Goal: Task Accomplishment & Management: Use online tool/utility

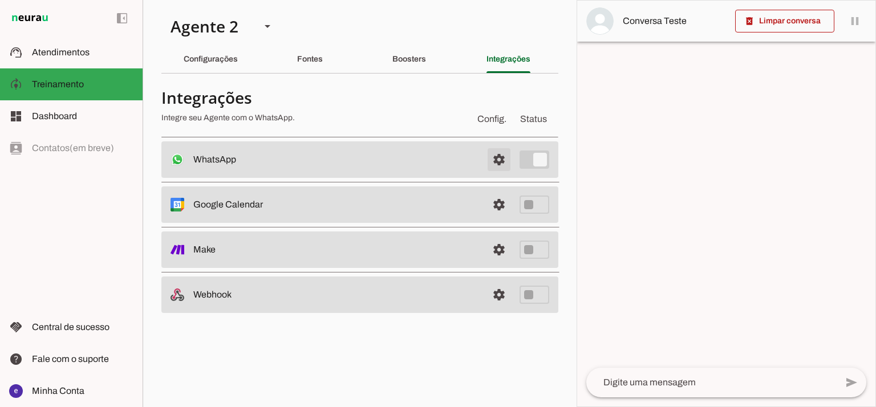
click at [503, 166] on span at bounding box center [498, 159] width 27 height 27
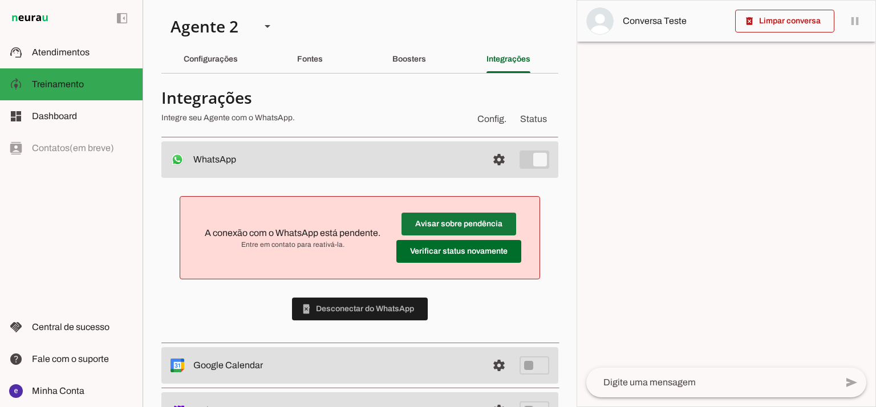
click at [454, 219] on span at bounding box center [458, 223] width 115 height 27
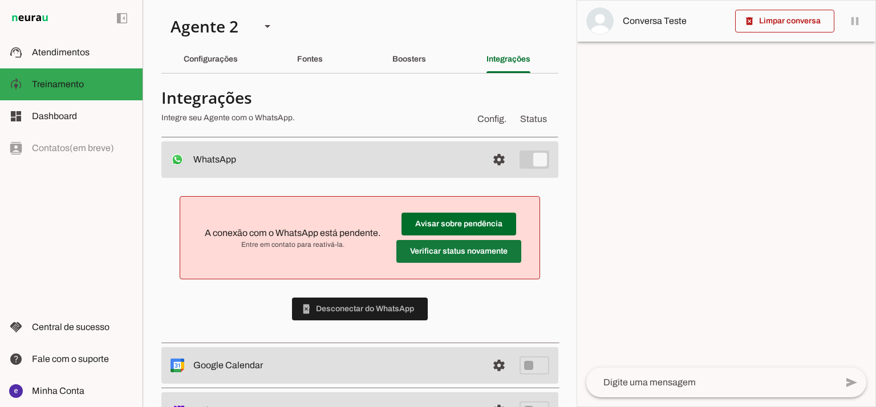
click at [446, 253] on span at bounding box center [458, 251] width 125 height 27
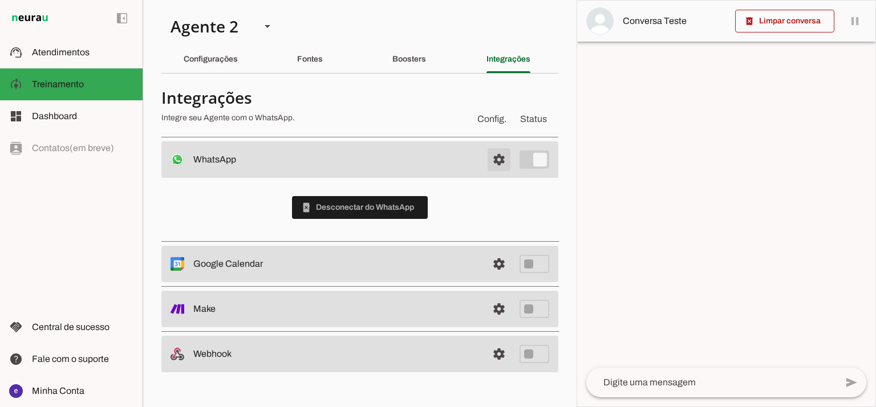
click at [492, 162] on span at bounding box center [498, 159] width 27 height 27
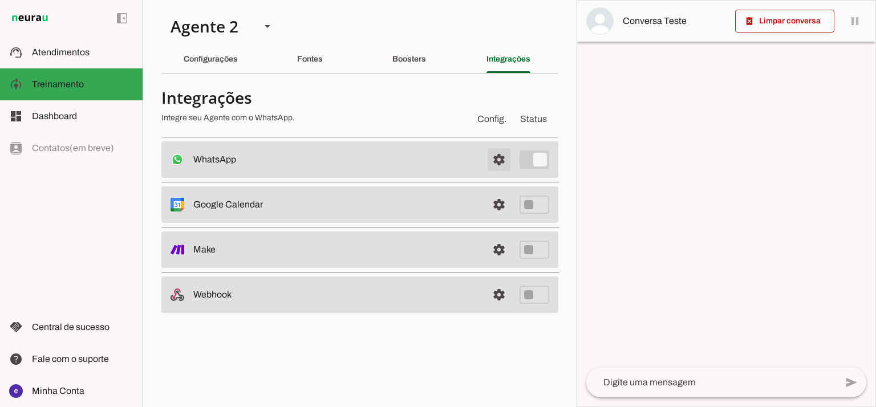
click at [492, 162] on span at bounding box center [498, 159] width 27 height 27
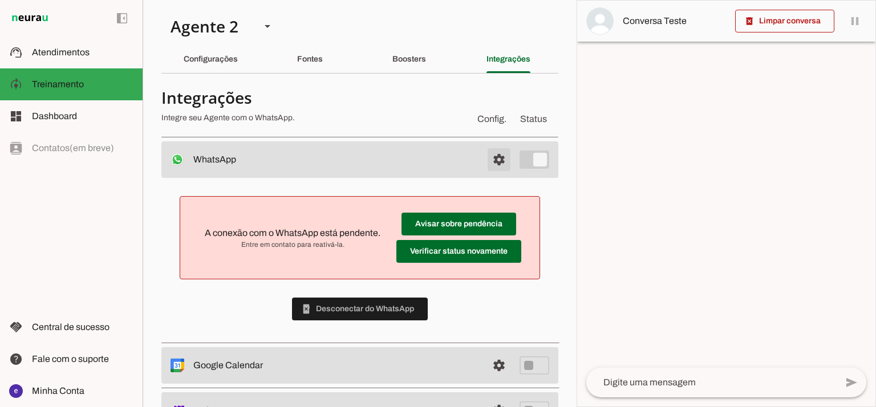
click at [483, 145] on md-item "settings WhatsApp Conectado O Agente está conectado ao WhatsApp." at bounding box center [359, 159] width 397 height 36
click at [487, 159] on span at bounding box center [498, 159] width 27 height 27
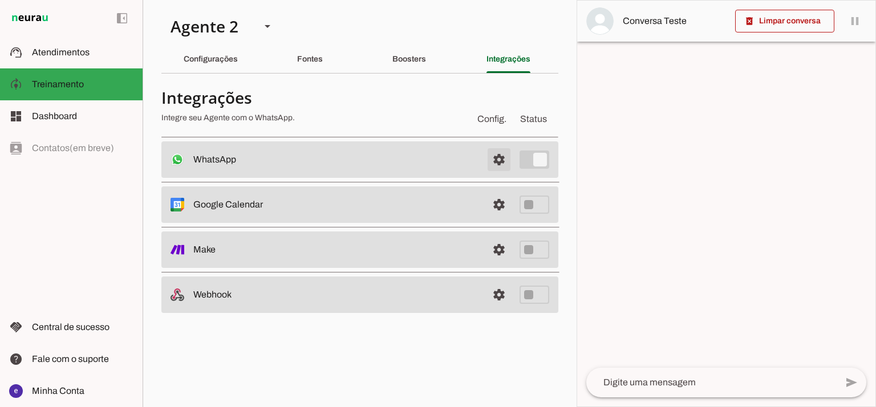
click at [491, 153] on span at bounding box center [498, 159] width 27 height 27
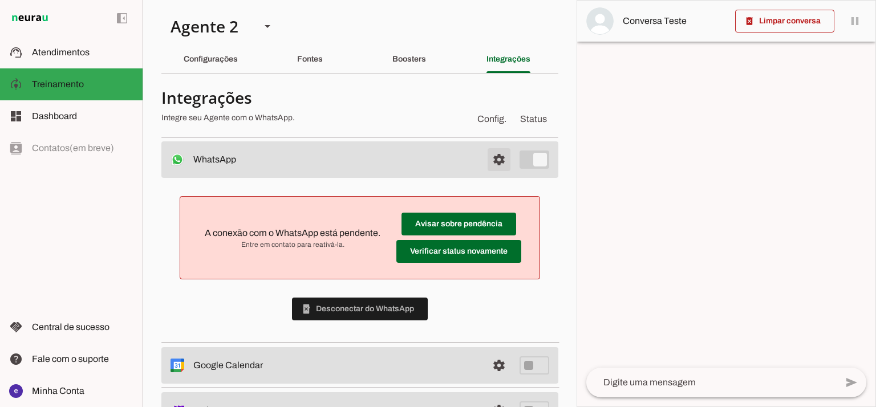
click at [491, 152] on span at bounding box center [498, 159] width 27 height 27
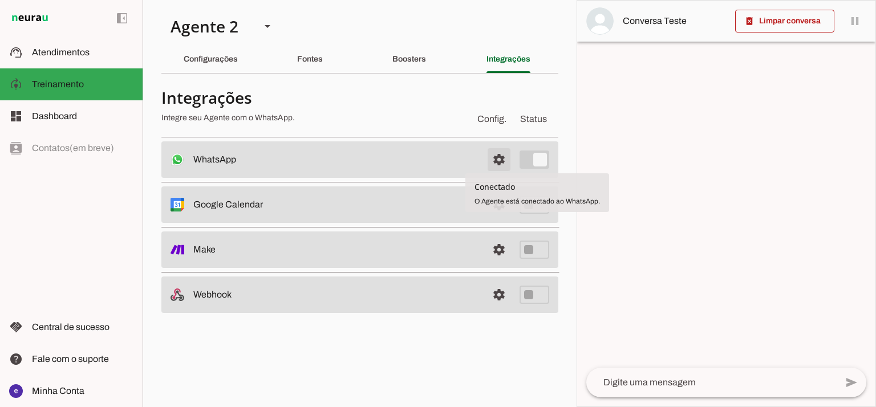
click at [506, 164] on span at bounding box center [498, 159] width 27 height 27
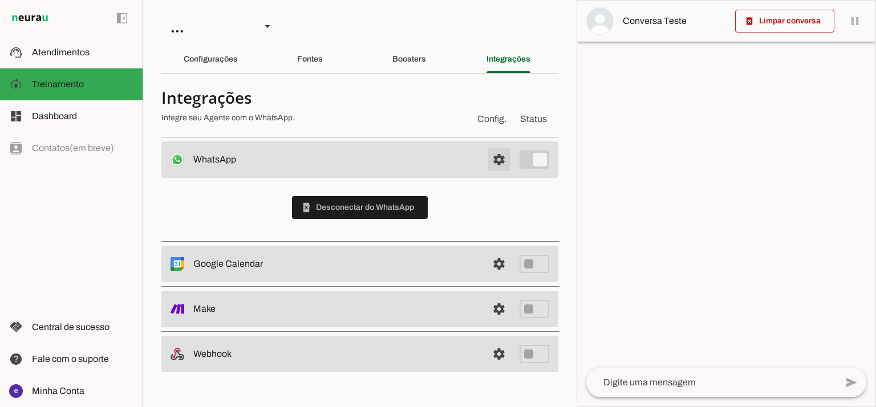
click at [498, 166] on span at bounding box center [498, 159] width 27 height 27
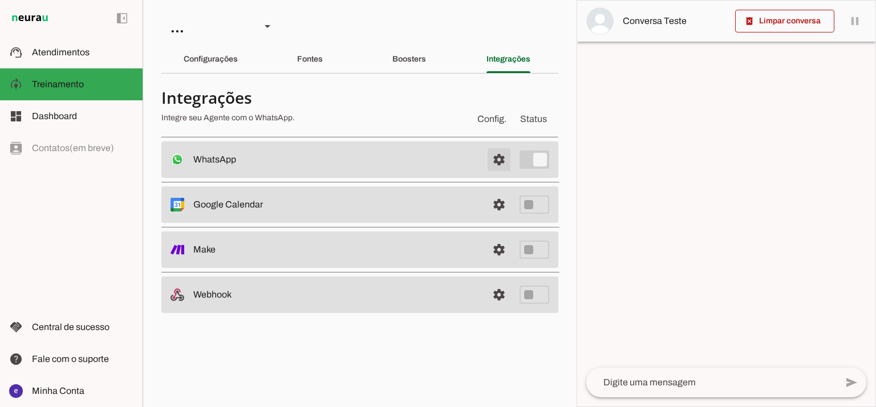
click at [499, 157] on md-item "settings WhatsApp Conectado O Agente está conectado ao WhatsApp." at bounding box center [359, 159] width 397 height 36
click at [499, 155] on span at bounding box center [498, 159] width 27 height 27
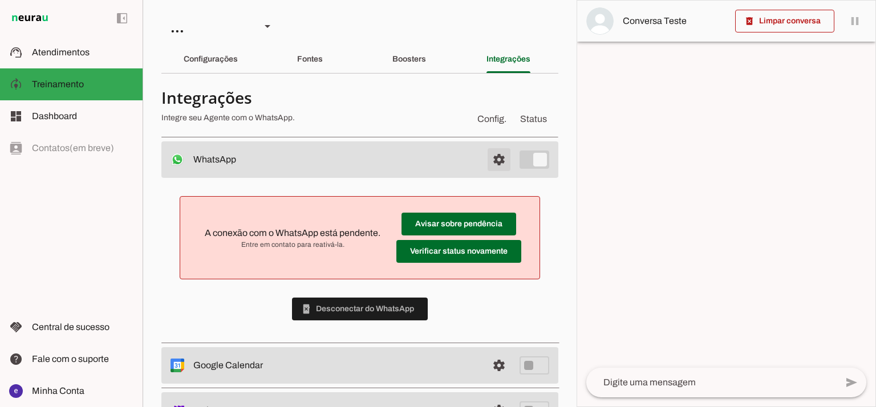
click at [499, 155] on span at bounding box center [498, 159] width 27 height 27
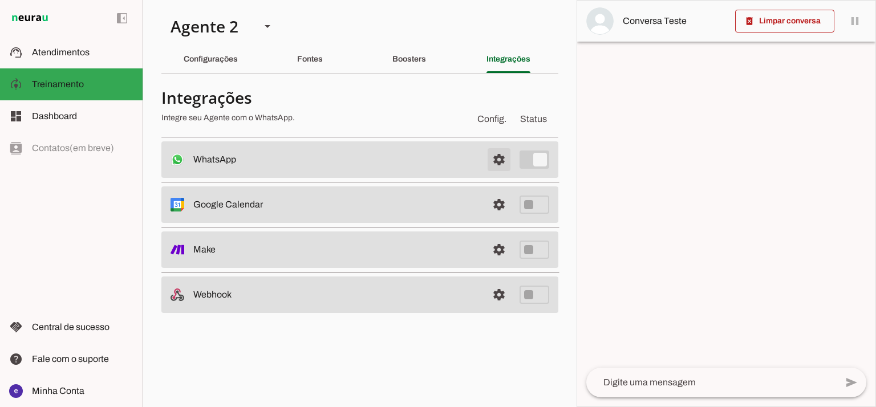
click at [493, 157] on span at bounding box center [498, 159] width 27 height 27
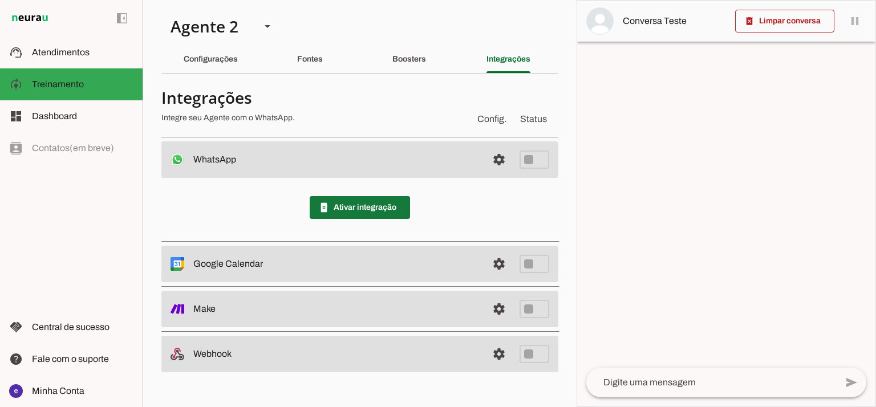
click at [365, 204] on span at bounding box center [360, 207] width 100 height 27
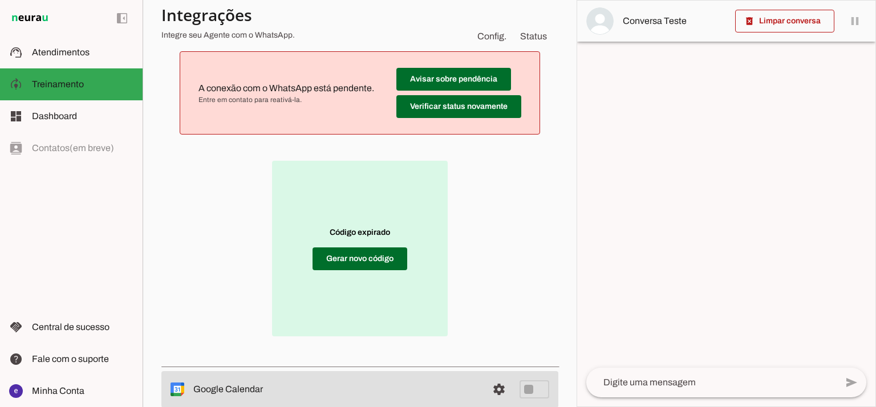
scroll to position [132, 0]
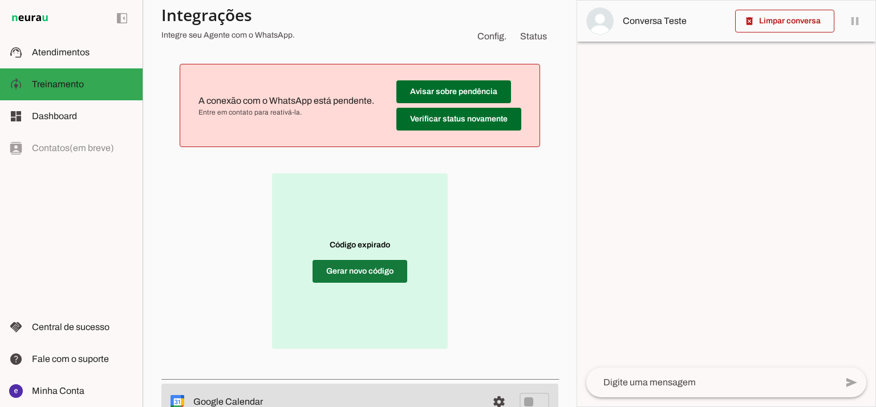
click at [348, 263] on span at bounding box center [359, 271] width 95 height 27
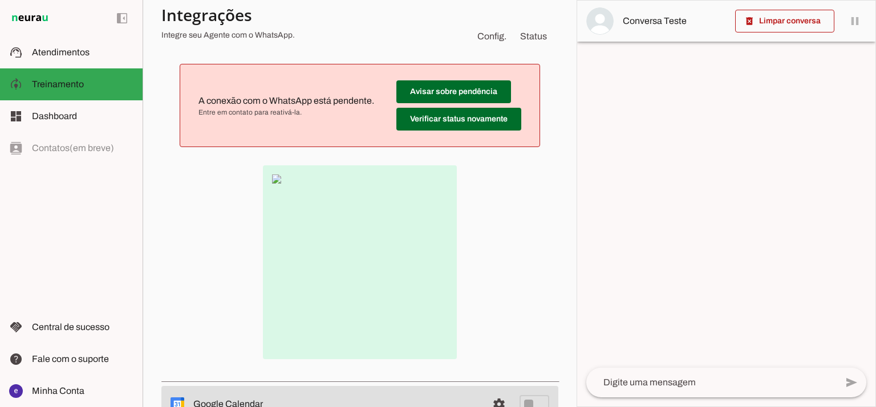
click at [469, 253] on div at bounding box center [360, 262] width 360 height 194
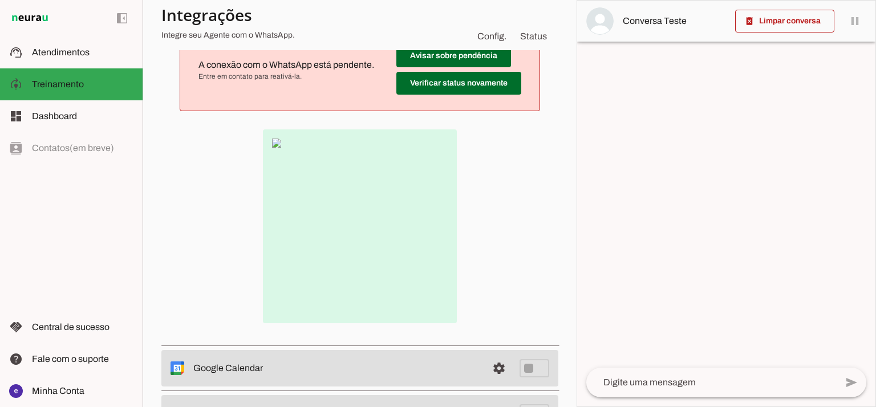
scroll to position [181, 0]
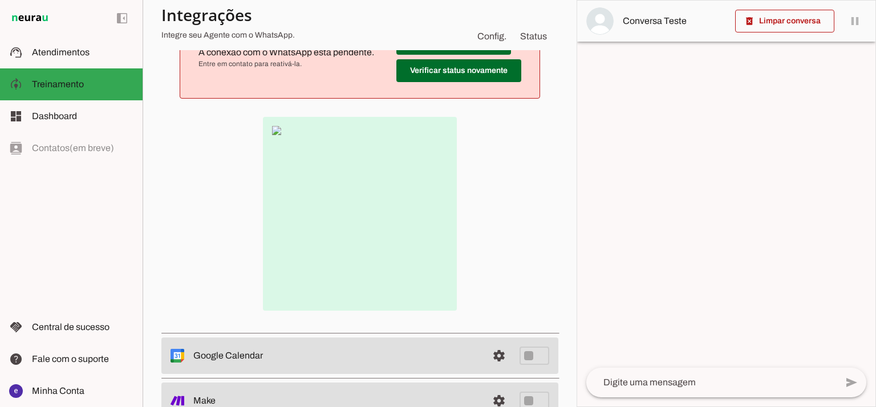
click at [277, 140] on img at bounding box center [360, 214] width 194 height 194
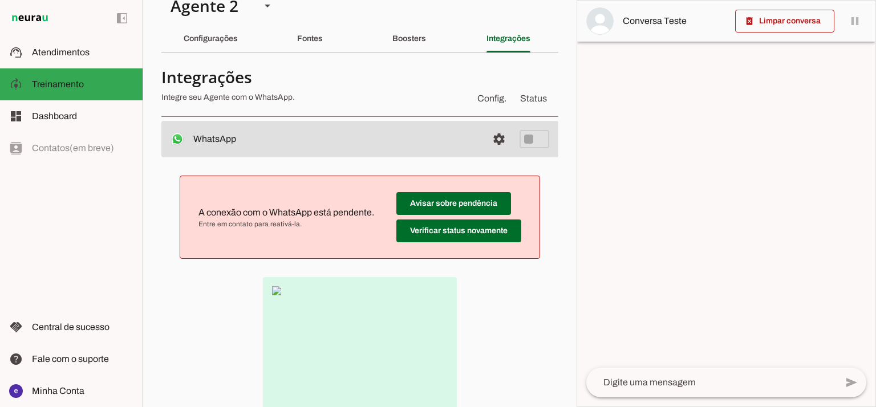
scroll to position [19, 0]
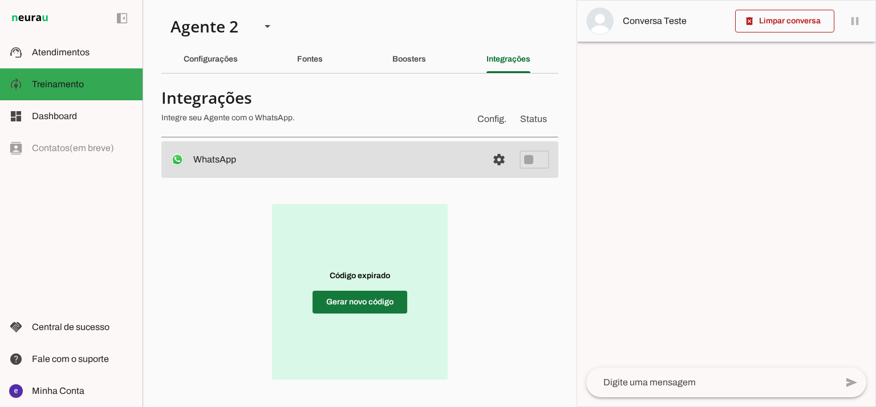
click at [349, 292] on span at bounding box center [359, 301] width 95 height 27
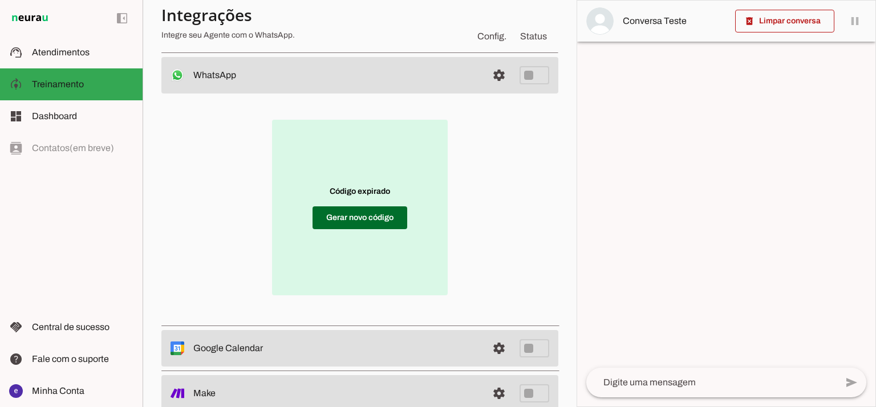
scroll to position [152, 0]
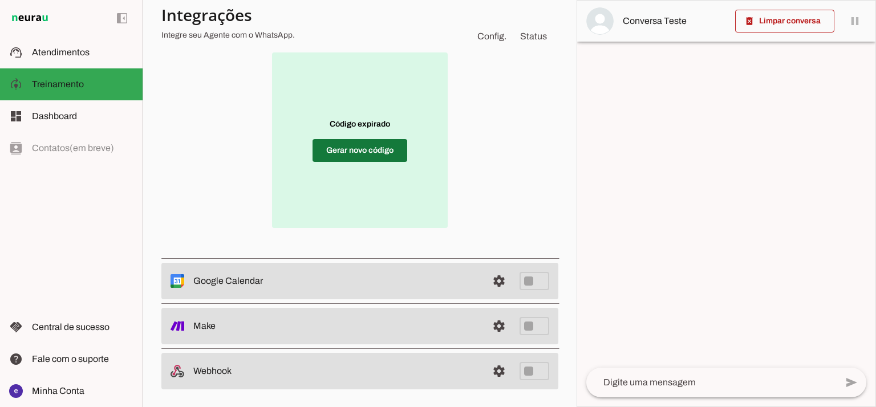
click at [326, 150] on span at bounding box center [359, 150] width 95 height 27
click at [383, 149] on span at bounding box center [359, 150] width 95 height 27
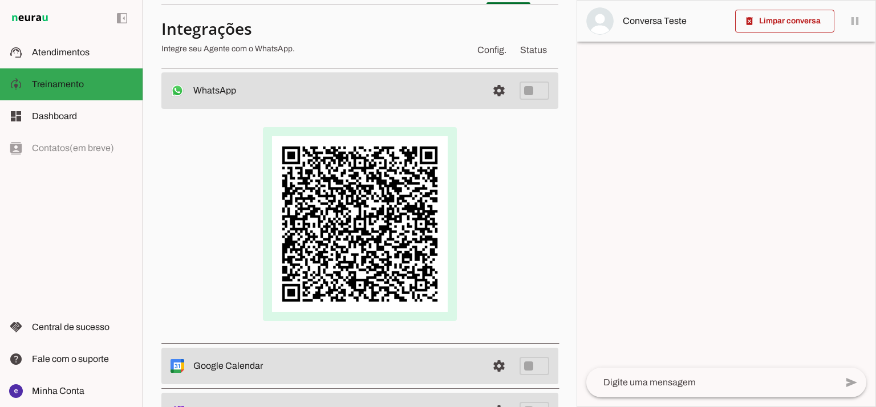
scroll to position [76, 0]
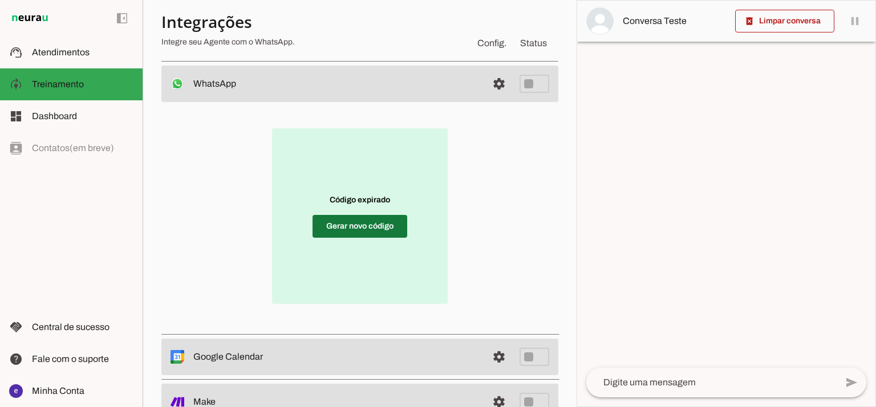
click at [372, 235] on span at bounding box center [359, 226] width 95 height 27
click at [374, 221] on span at bounding box center [359, 226] width 95 height 27
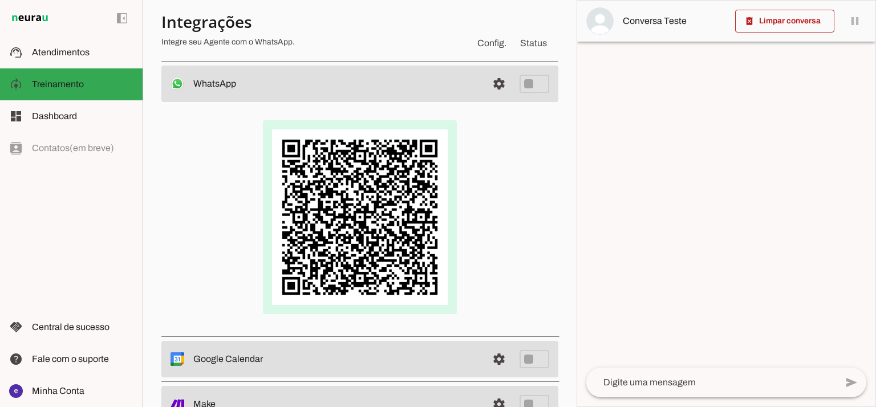
click at [502, 149] on div at bounding box center [360, 217] width 360 height 194
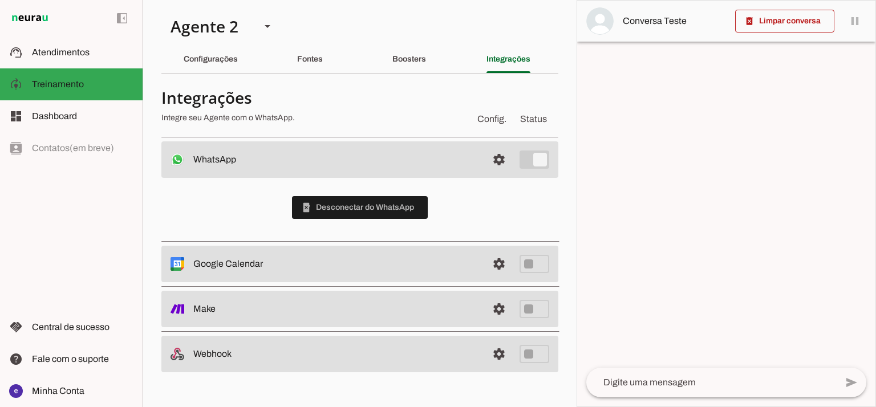
scroll to position [0, 0]
click at [68, 63] on md-item "support_agent Atendimentos Atendimentos" at bounding box center [71, 52] width 143 height 32
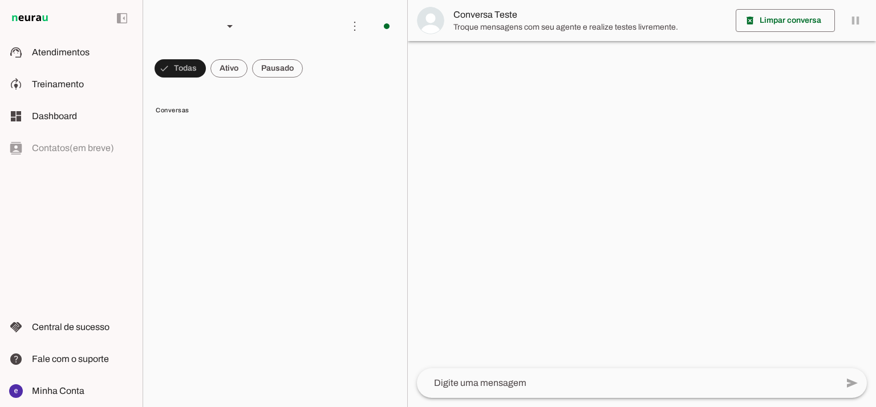
click at [224, 63] on span at bounding box center [228, 68] width 37 height 27
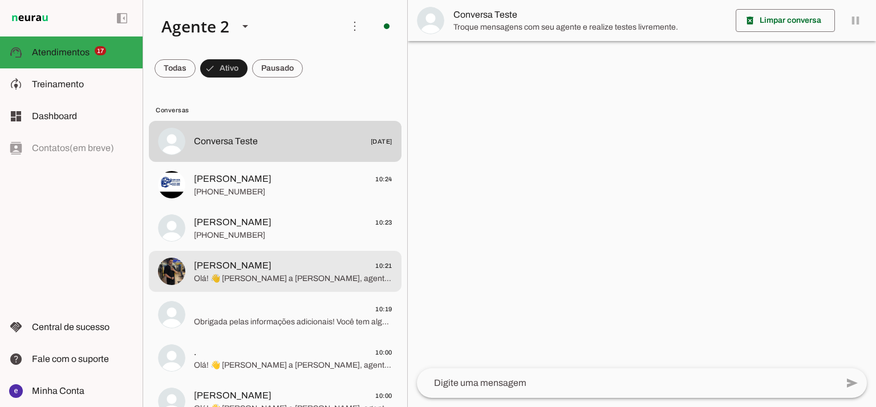
click at [303, 268] on span "Paulo Chefe 10:21" at bounding box center [293, 266] width 198 height 14
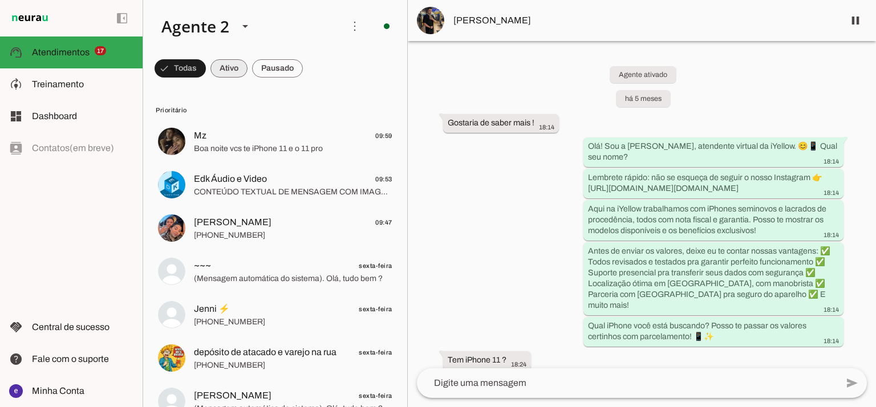
click at [226, 72] on span at bounding box center [228, 68] width 37 height 27
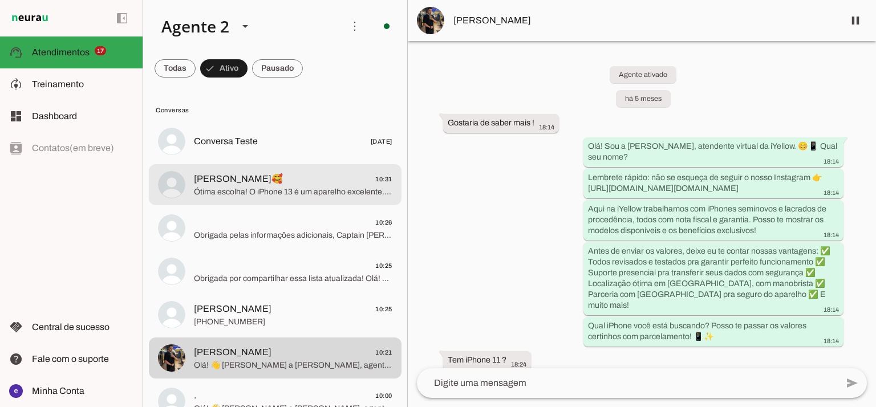
click at [335, 198] on md-item "[PERSON_NAME]🥰 10:31" at bounding box center [275, 184] width 253 height 41
